Goal: Information Seeking & Learning: Check status

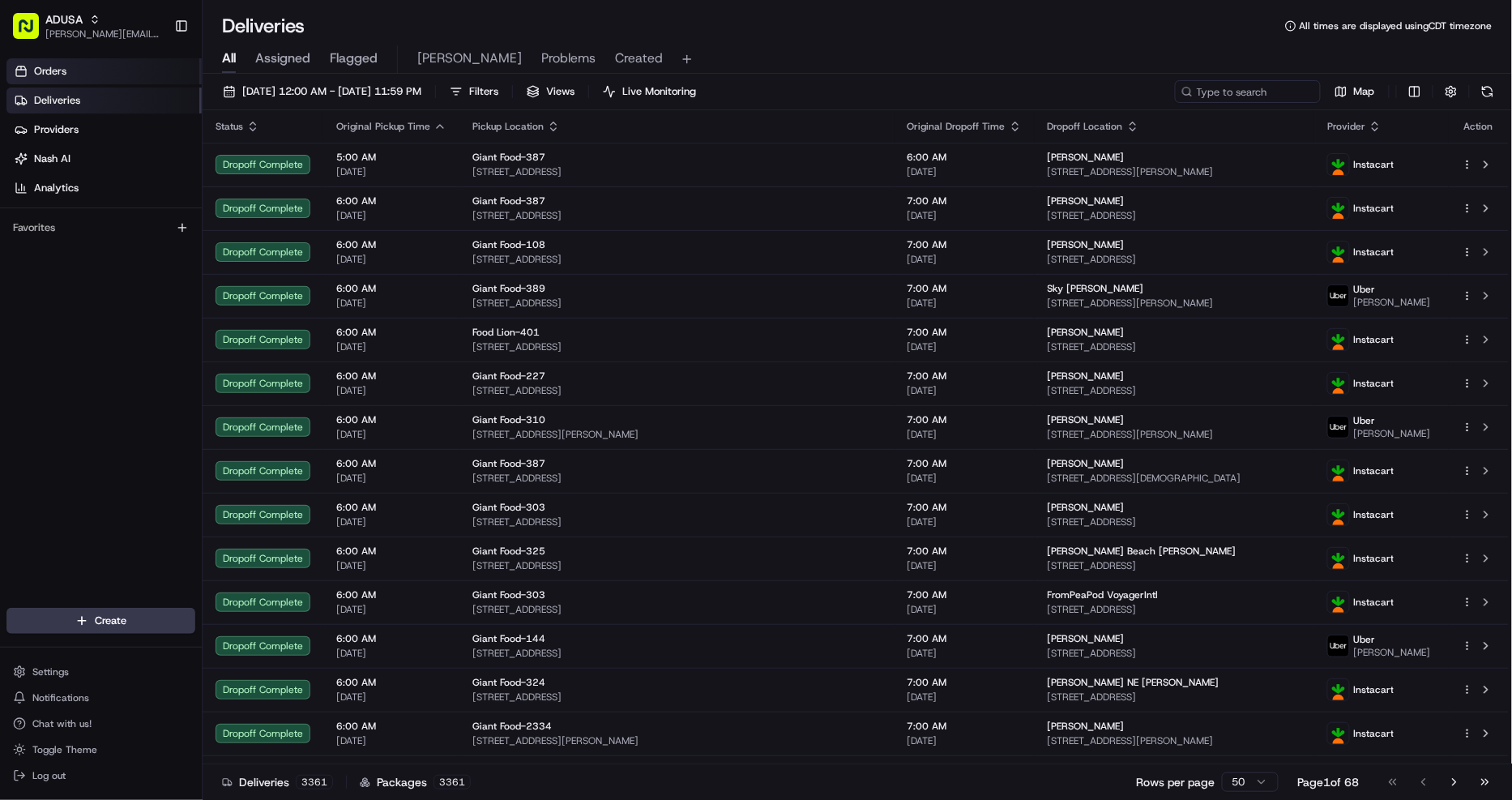
click at [91, 65] on link "Orders" at bounding box center [103, 71] width 195 height 26
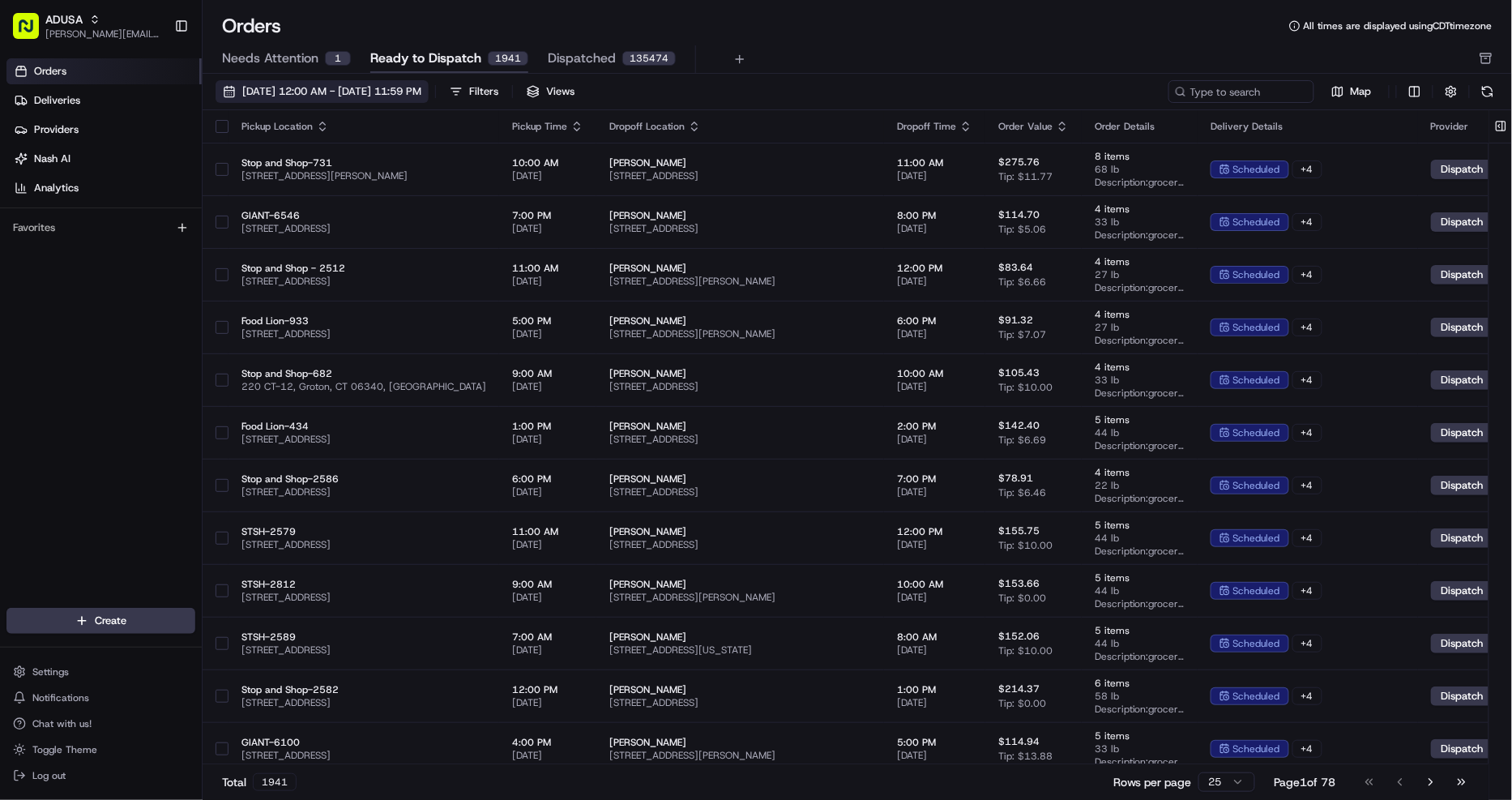
click at [374, 95] on span "08/01/2025 12:00 AM - 08/31/2025 11:59 PM" at bounding box center [332, 92] width 179 height 15
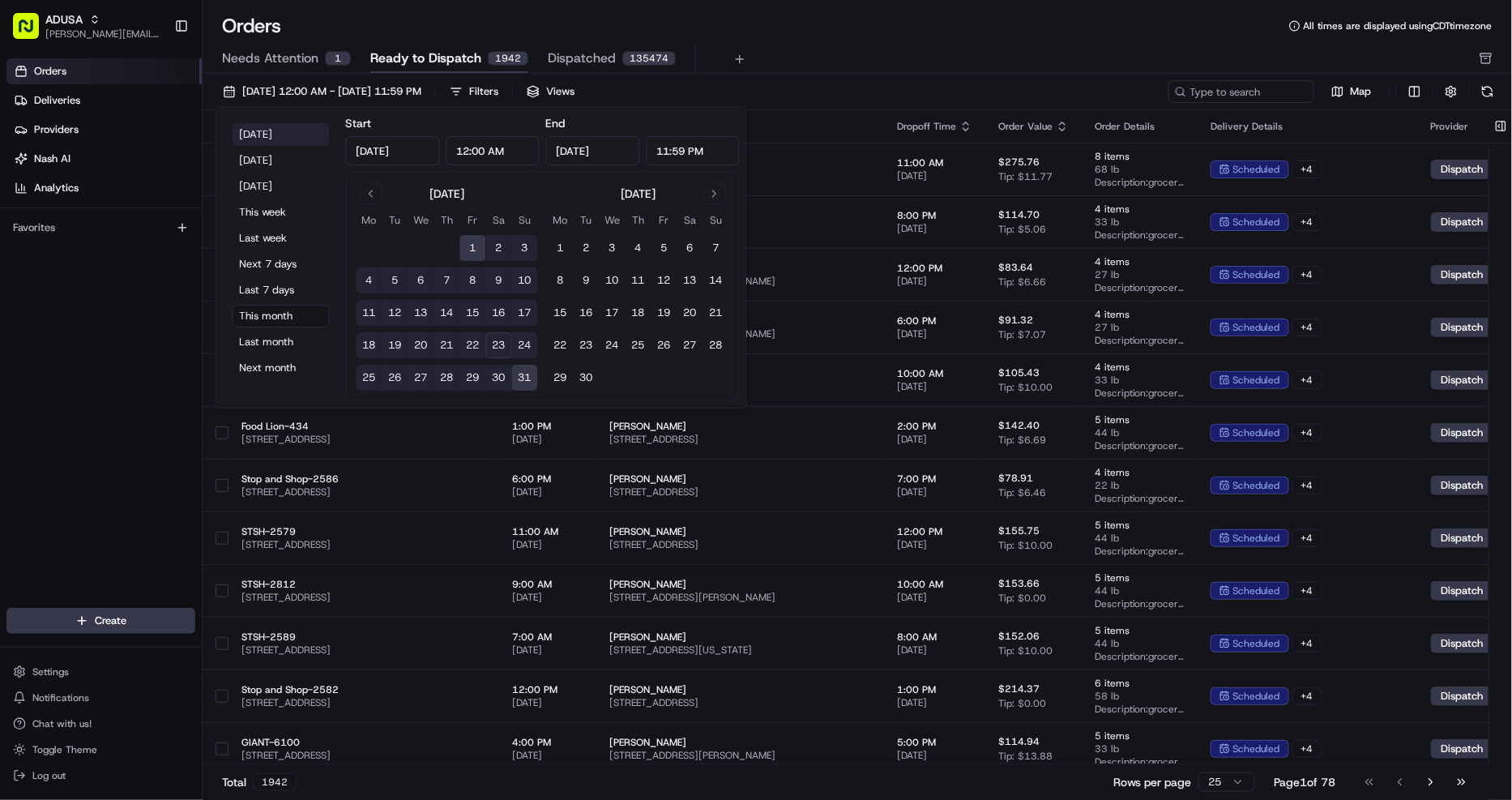
click at [256, 134] on button "Today" at bounding box center [281, 134] width 97 height 23
type input "Aug 23, 2025"
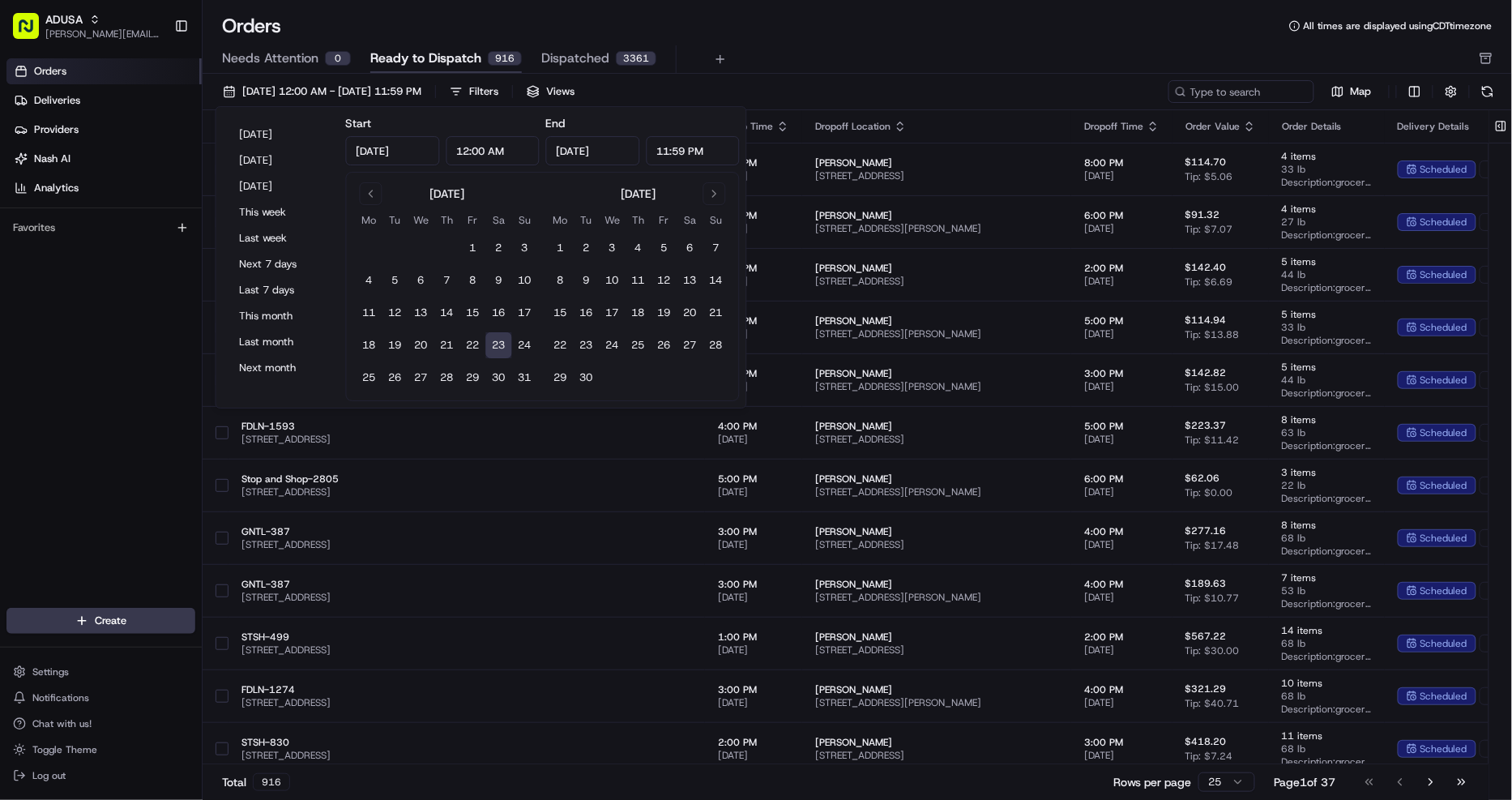
click at [852, 55] on div "Needs Attention 0 Ready to Dispatch 916 Dispatched 3361" at bounding box center [846, 59] width 1248 height 27
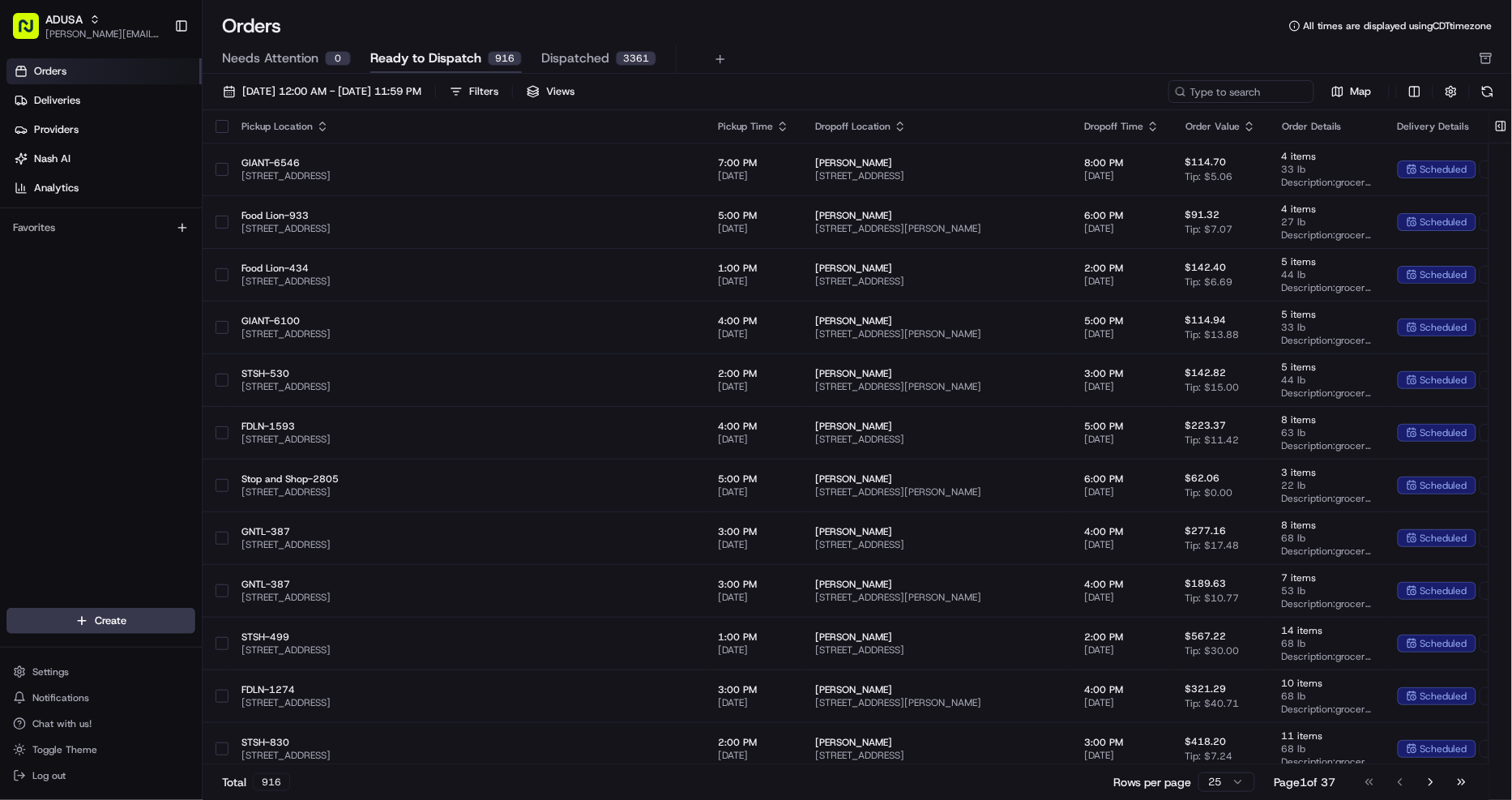
click at [776, 122] on icon "button" at bounding box center [782, 126] width 13 height 13
click at [551, 151] on button "Pickup Start Time (Earliest)" at bounding box center [596, 146] width 149 height 19
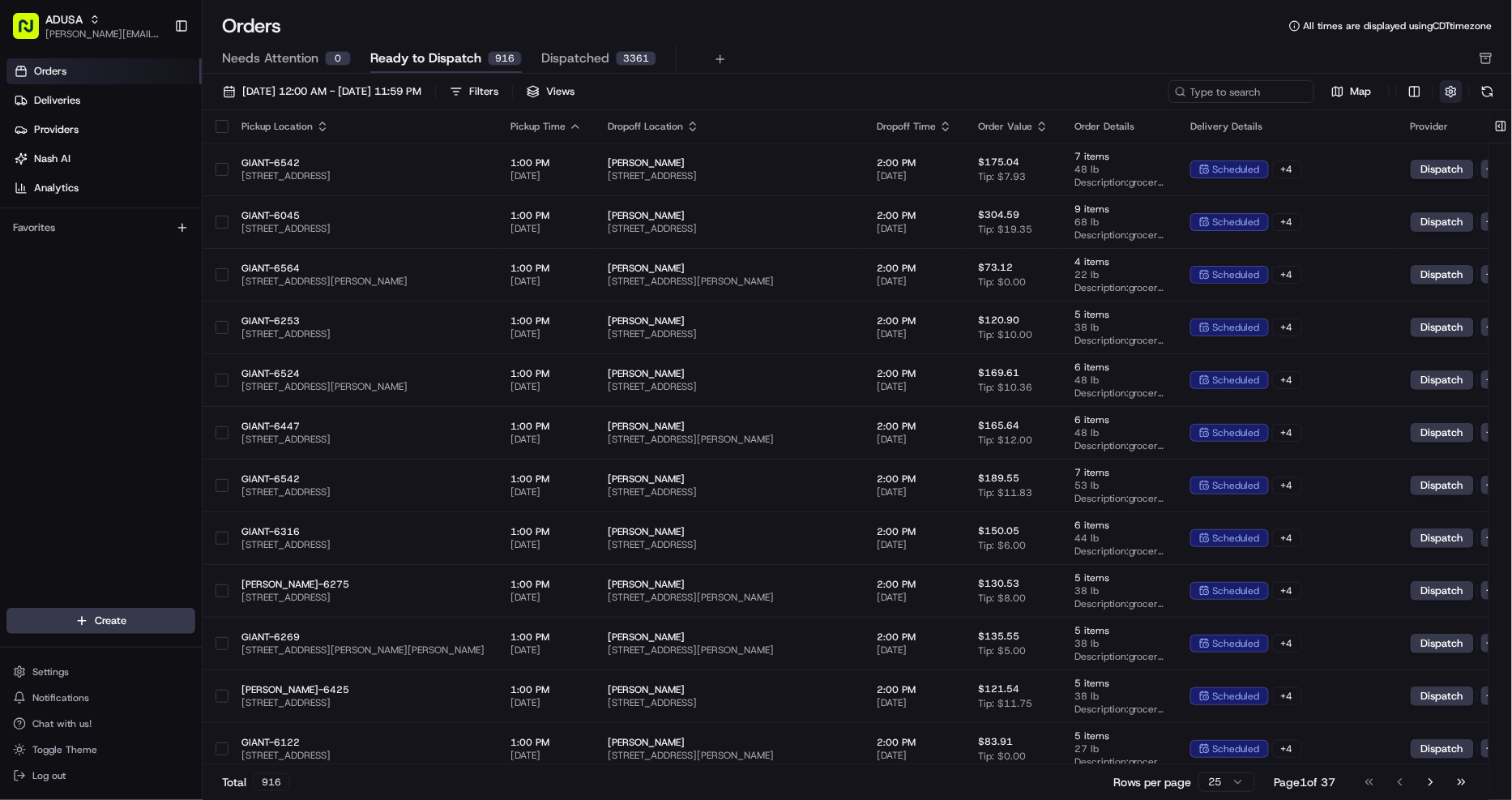
click at [1452, 95] on button "button" at bounding box center [1450, 91] width 23 height 23
click at [1455, 138] on html "ADUSA christine.gibsonebbeson@adusa.com Toggle Sidebar Orders Deliveries Provid…" at bounding box center [756, 400] width 1512 height 800
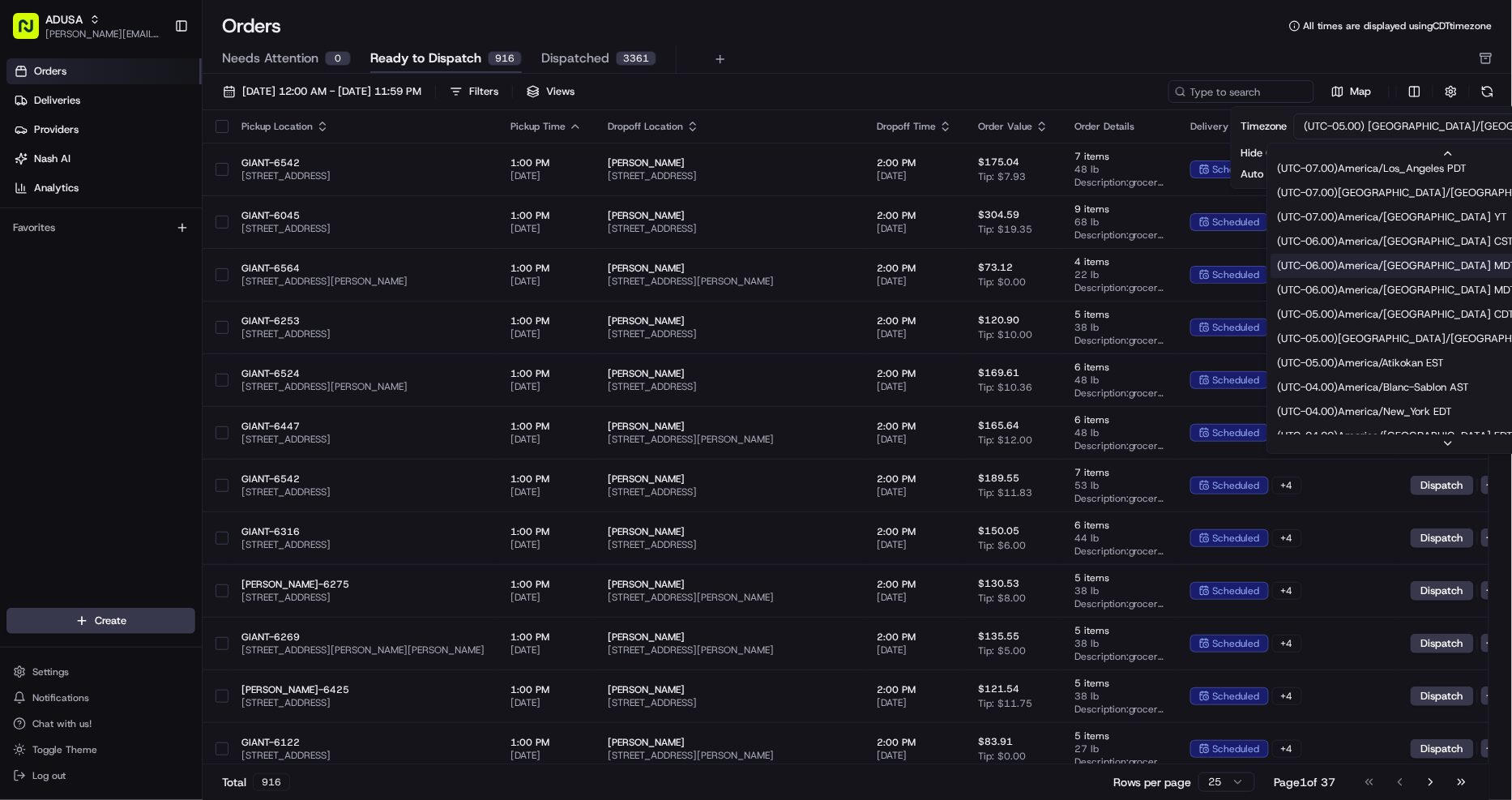
scroll to position [180, 0]
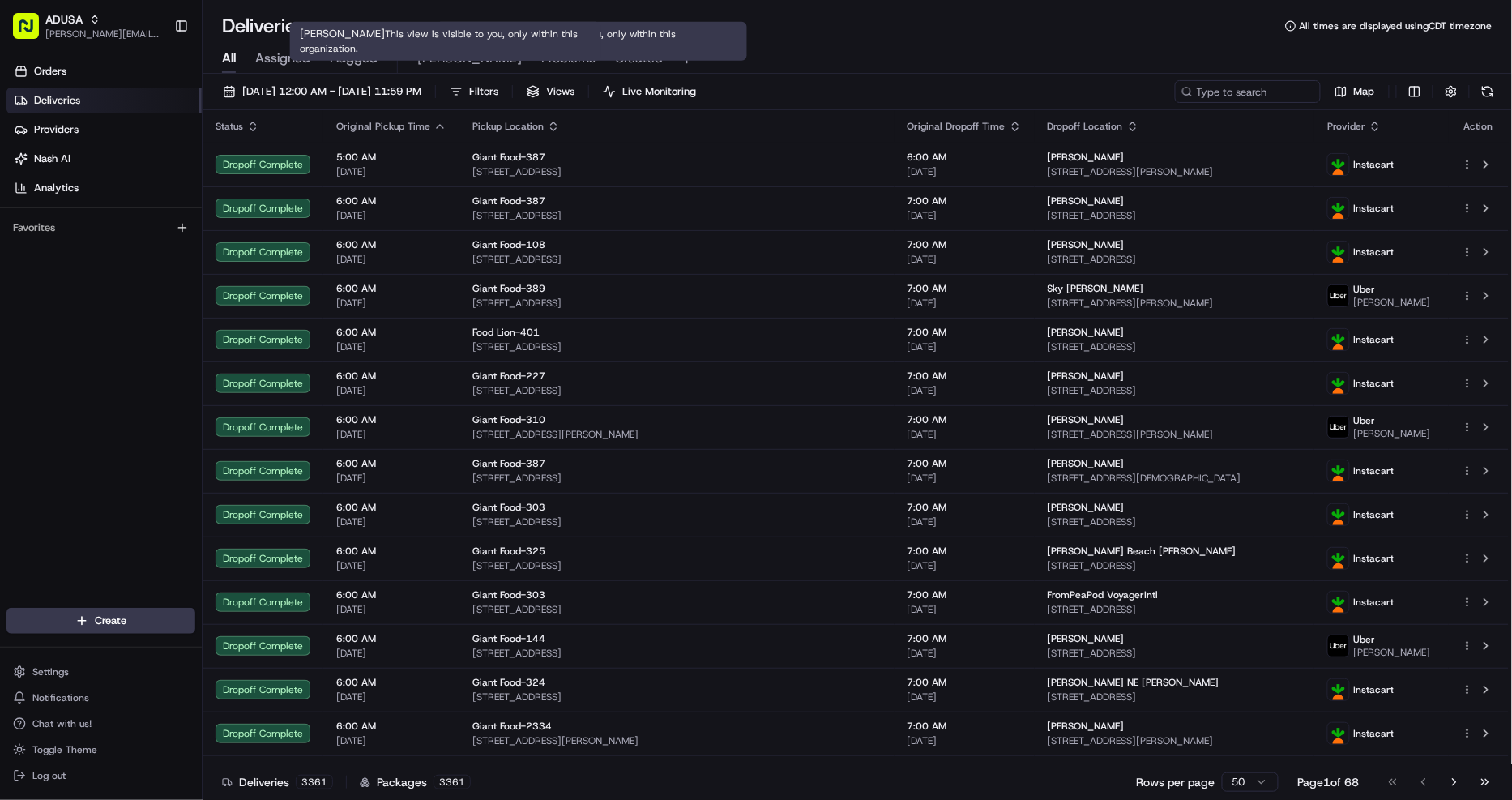
click at [442, 52] on span "[PERSON_NAME]" at bounding box center [469, 58] width 104 height 19
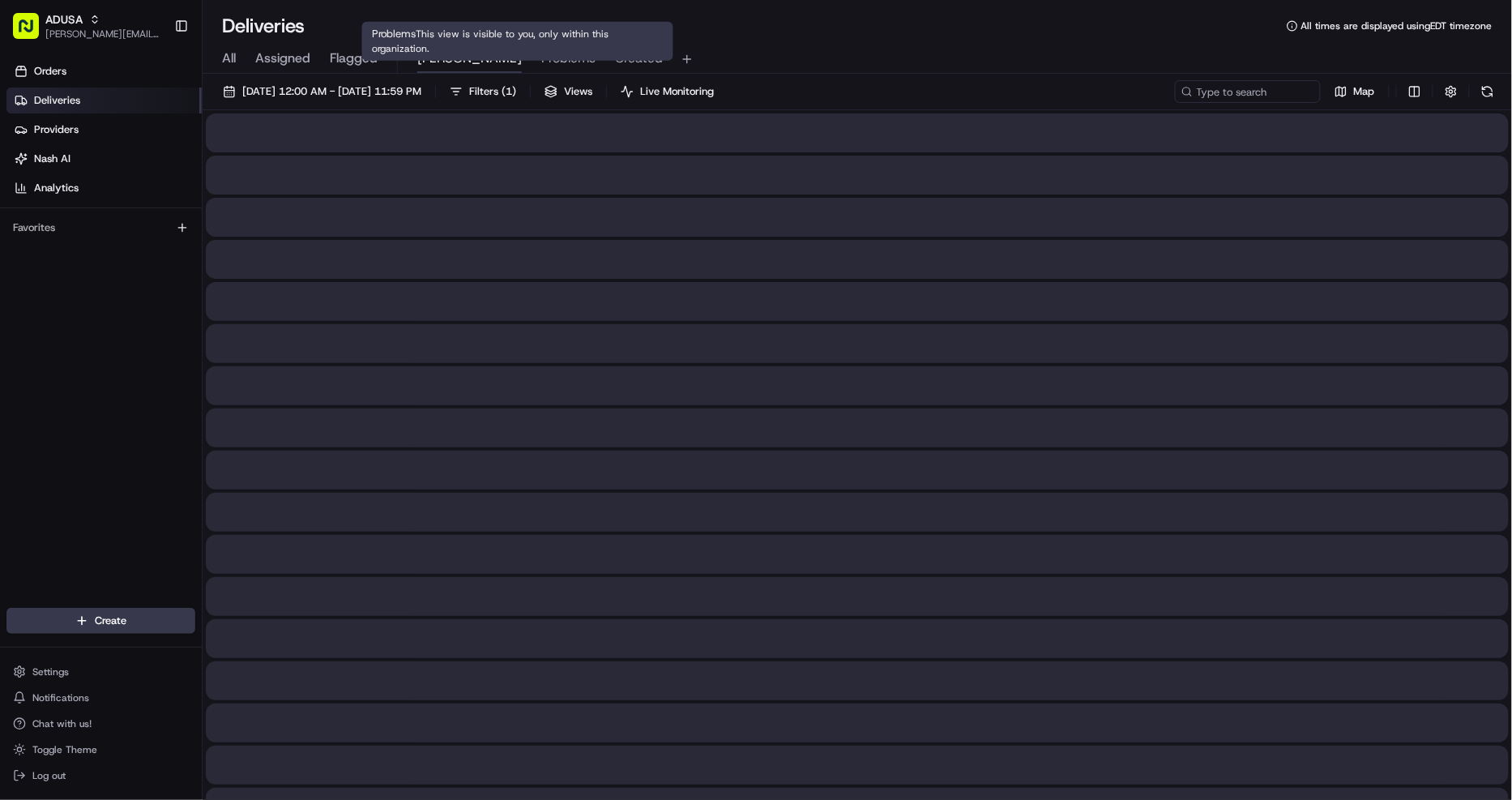
click at [541, 62] on span "Problems" at bounding box center [568, 58] width 54 height 19
click at [615, 57] on span "Created" at bounding box center [638, 58] width 48 height 19
